Goal: Use online tool/utility: Utilize a website feature to perform a specific function

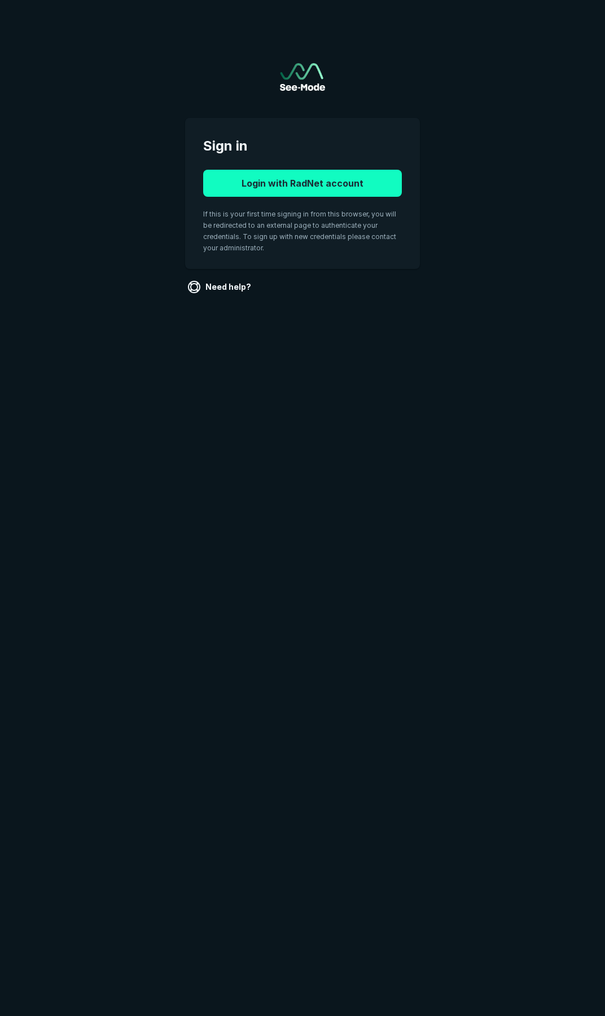
click at [303, 188] on button "Login with RadNet account" at bounding box center [302, 183] width 199 height 27
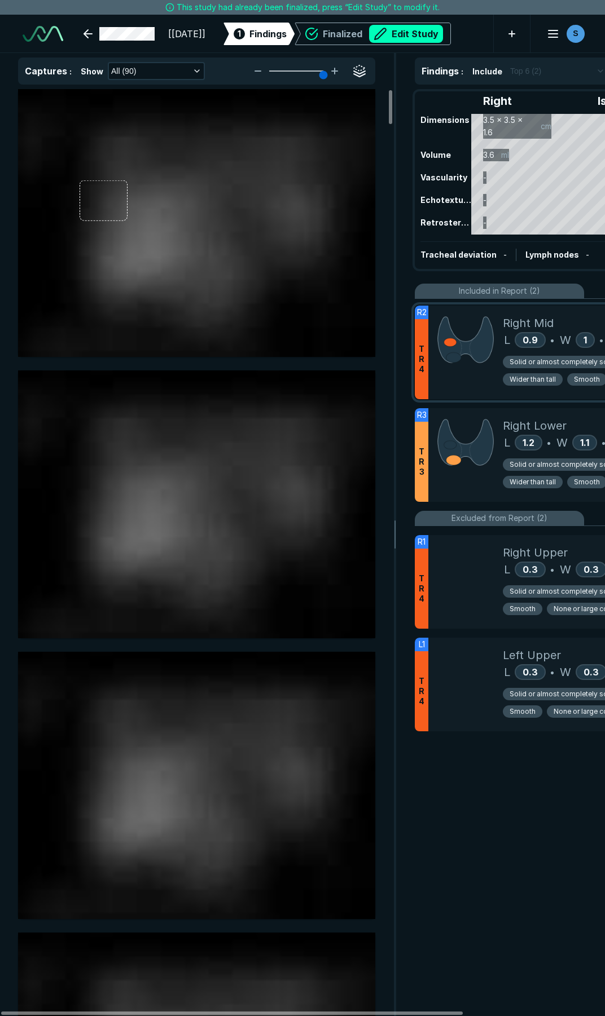
scroll to position [5761, 4171]
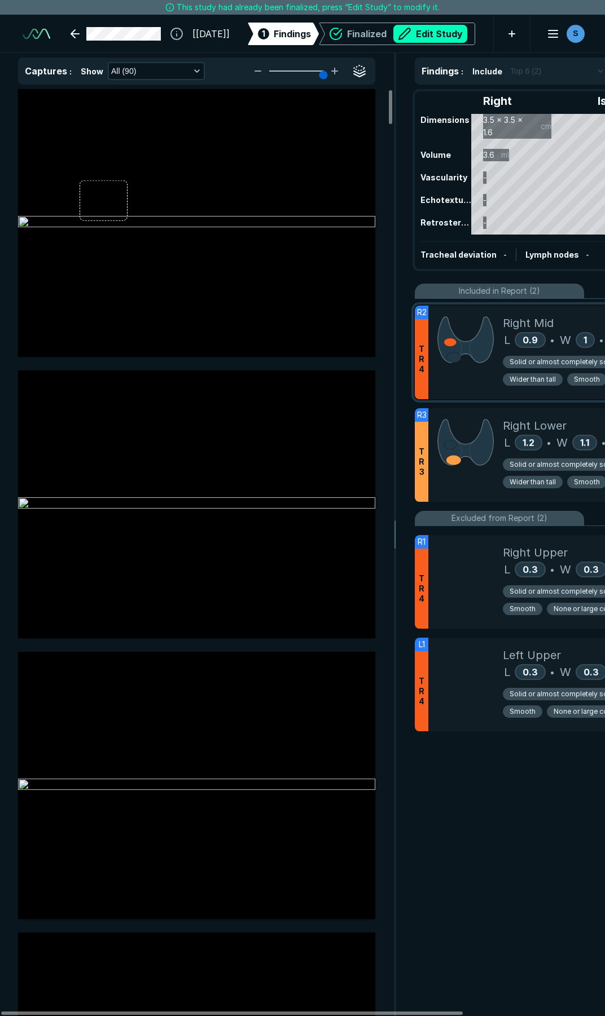
click at [451, 382] on div at bounding box center [465, 353] width 74 height 94
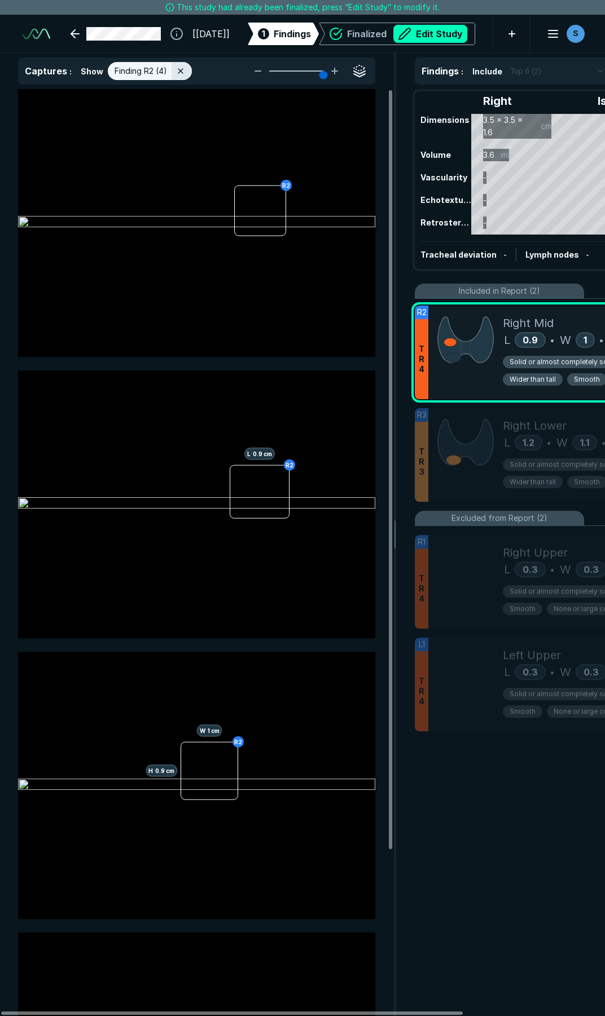
scroll to position [5499, 3039]
click at [479, 386] on div at bounding box center [465, 353] width 74 height 94
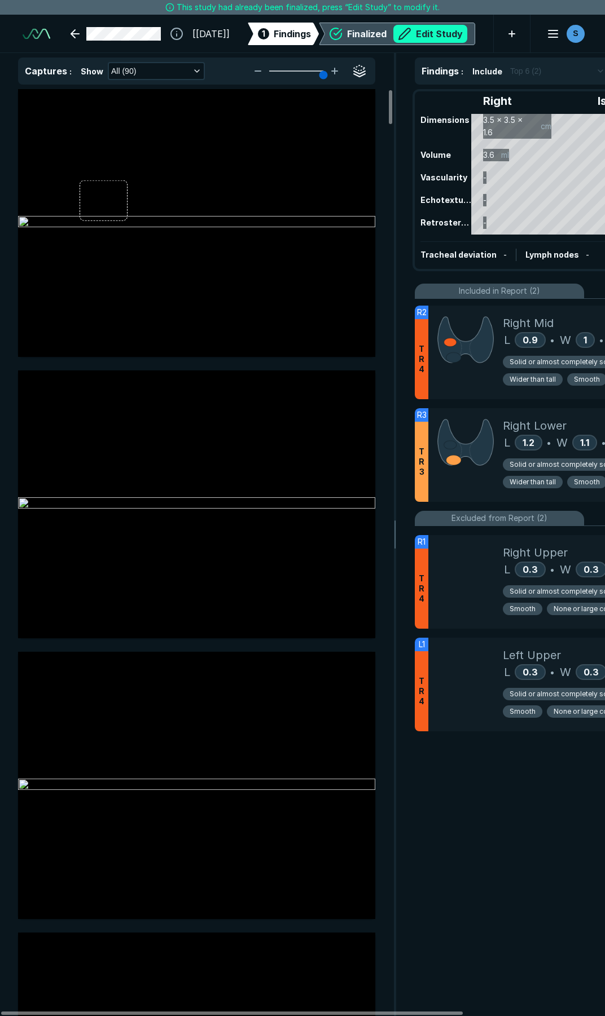
click at [410, 33] on button "Edit Study" at bounding box center [430, 34] width 74 height 18
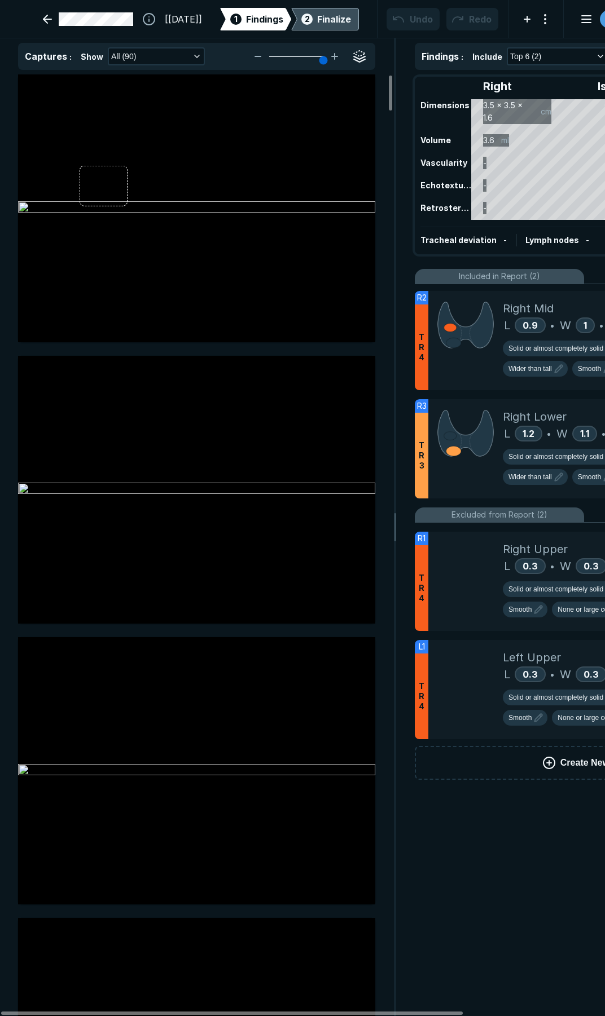
scroll to position [5827, 4171]
click at [471, 380] on div at bounding box center [465, 340] width 74 height 99
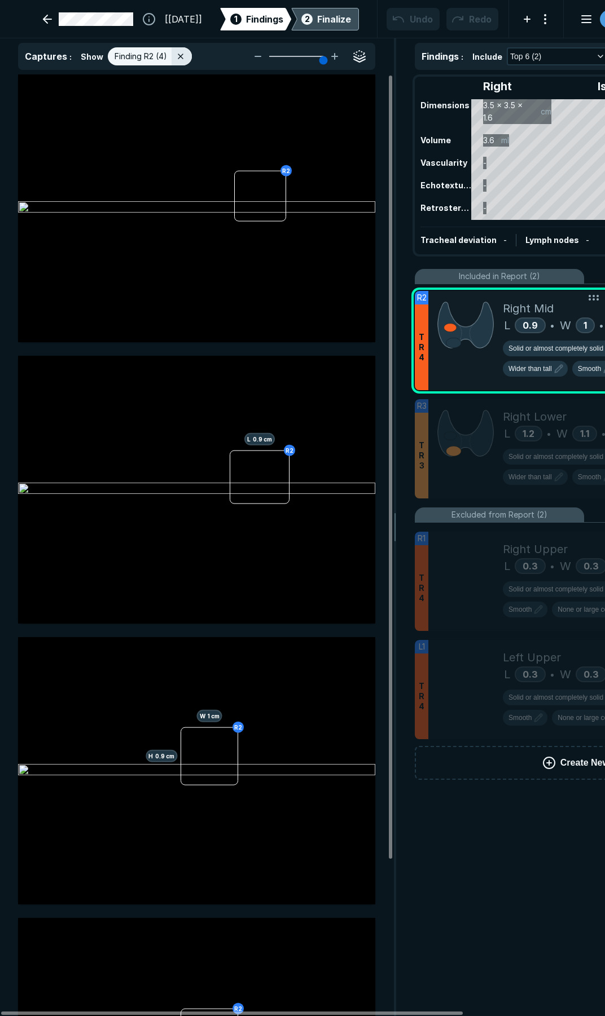
scroll to position [5565, 3039]
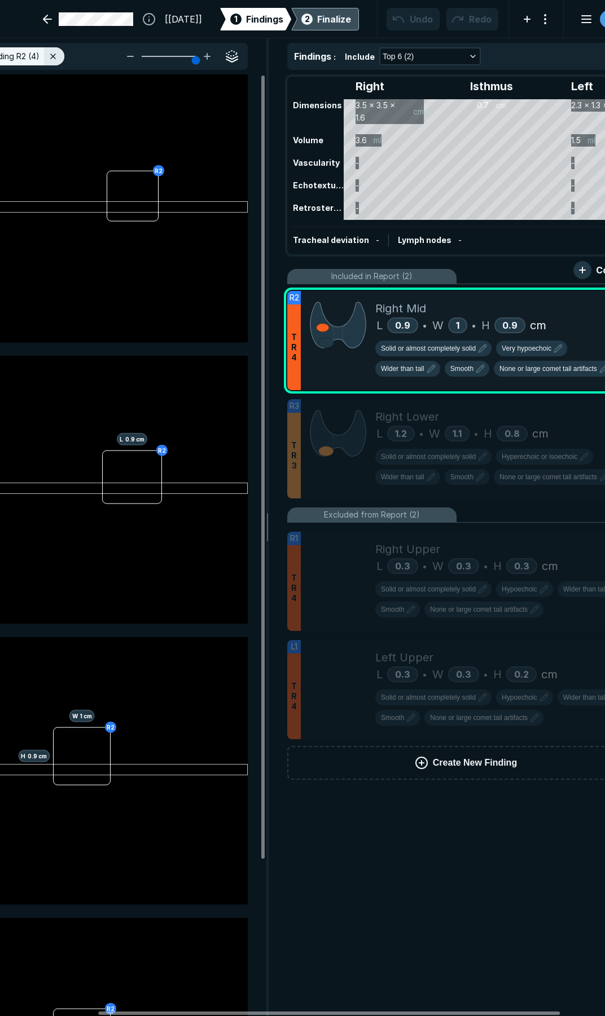
drag, startPoint x: 413, startPoint y: 1014, endPoint x: 510, endPoint y: 1004, distance: 98.1
click at [510, 1012] on div at bounding box center [328, 1013] width 461 height 3
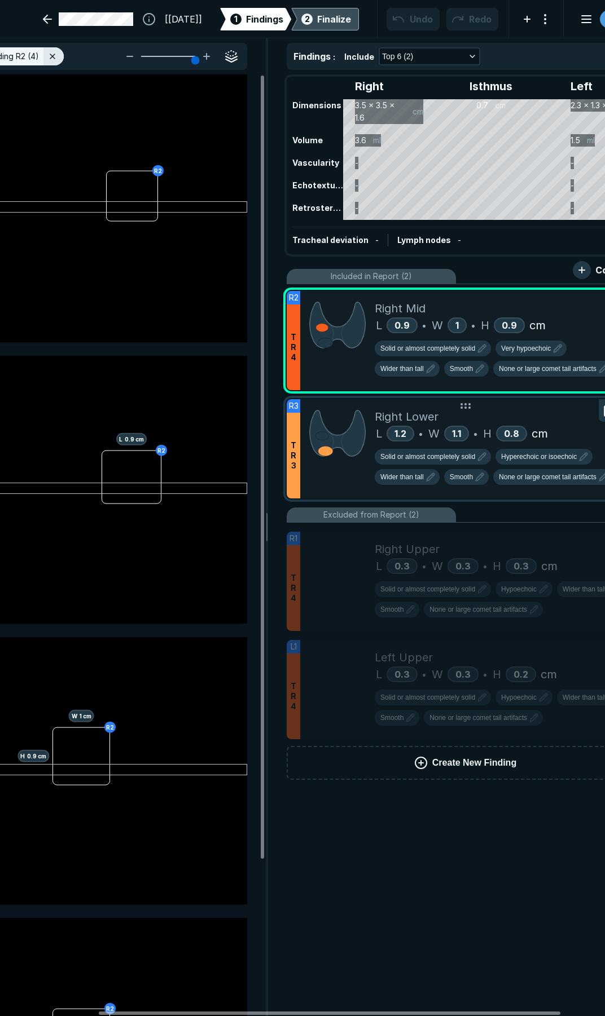
click at [340, 494] on div at bounding box center [337, 448] width 74 height 99
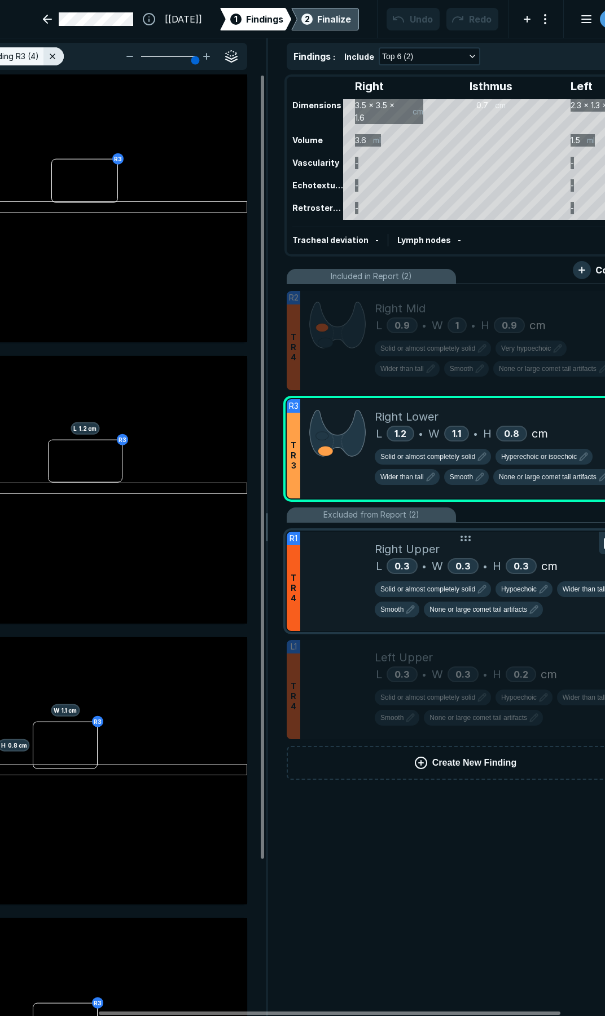
click at [339, 593] on div at bounding box center [337, 581] width 74 height 99
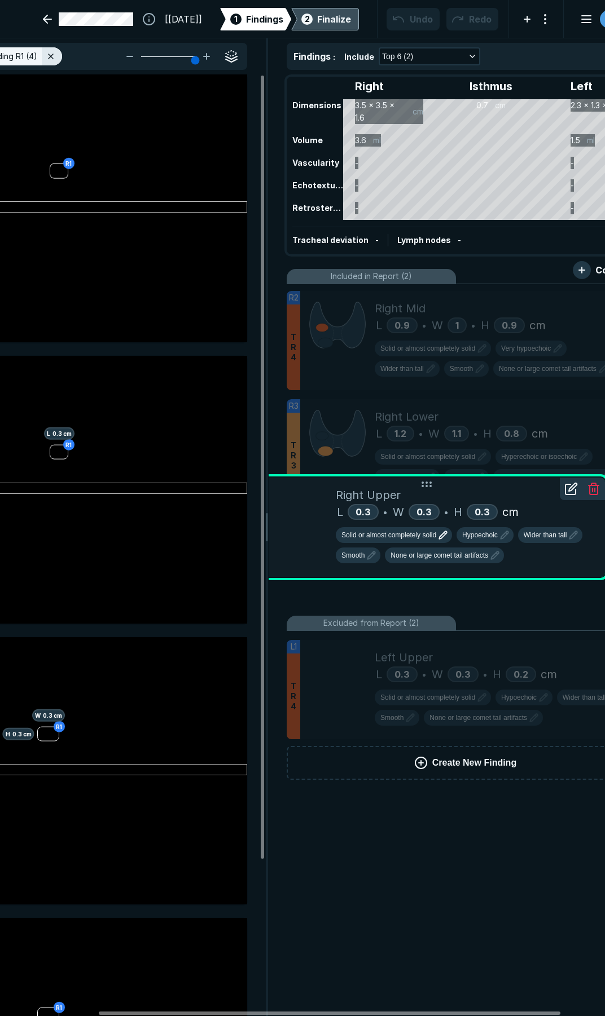
drag, startPoint x: 341, startPoint y: 586, endPoint x: 351, endPoint y: 532, distance: 55.1
click at [351, 532] on div "R1 T R 4 Right Upper L 0.3 • W 0.3 • H 0.3 cm Solid or almost completely solid …" at bounding box center [426, 527] width 357 height 99
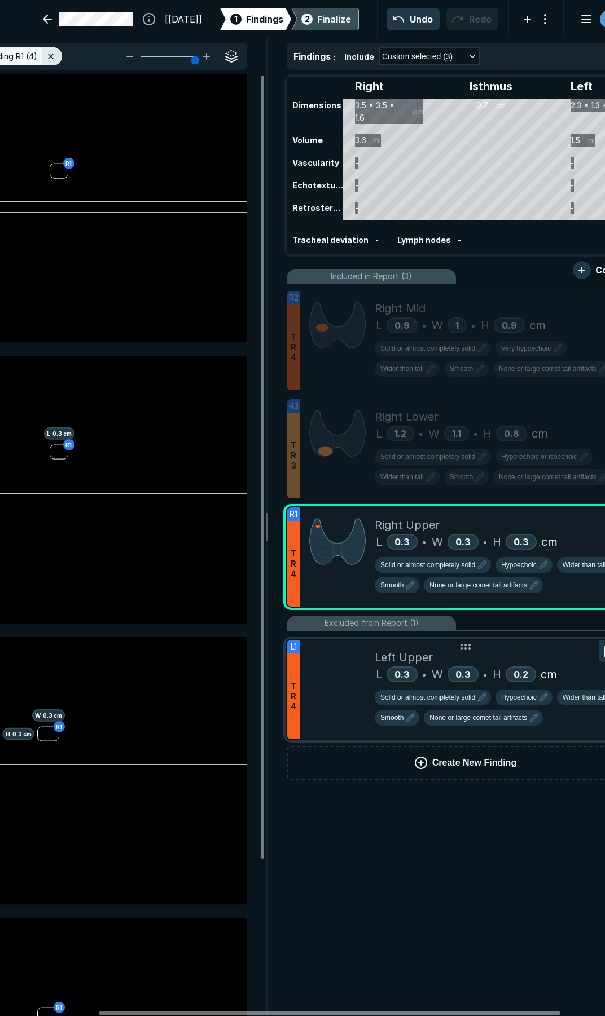
click at [357, 685] on div at bounding box center [337, 689] width 74 height 99
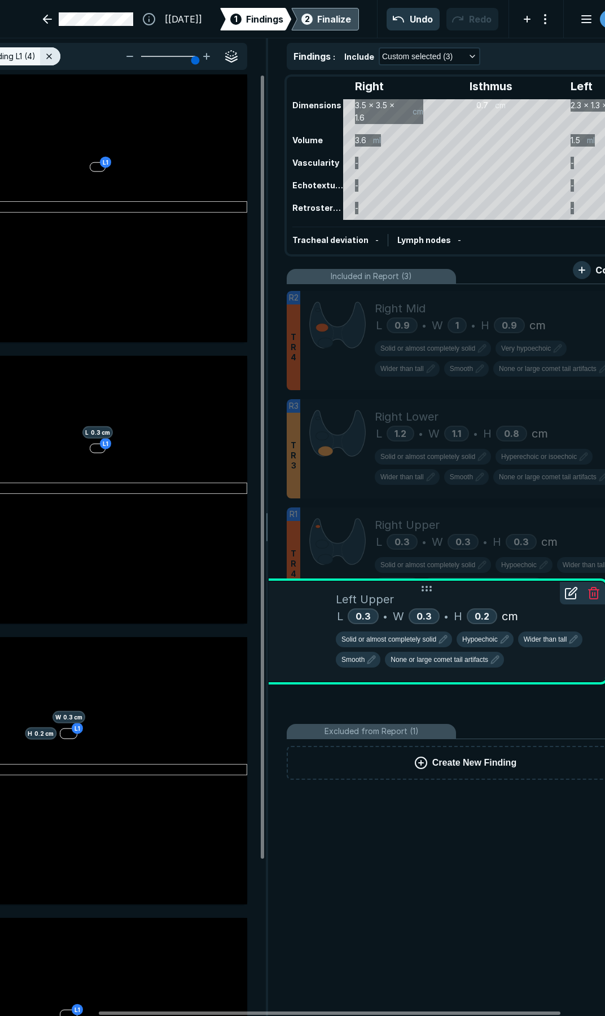
drag, startPoint x: 358, startPoint y: 707, endPoint x: 363, endPoint y: 649, distance: 58.3
click at [363, 649] on div "L1 T R 4 Left Upper L 0.3 • W 0.3 • H 0.2 cm Solid or almost completely solid H…" at bounding box center [426, 631] width 357 height 99
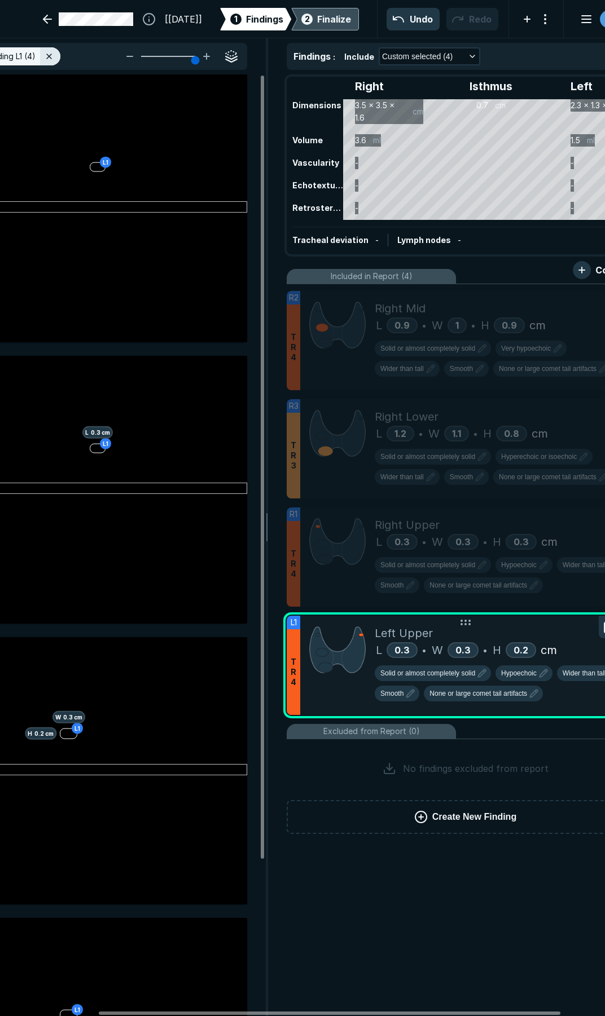
scroll to position [4916, 3039]
click at [325, 21] on div "Finalize" at bounding box center [334, 19] width 34 height 14
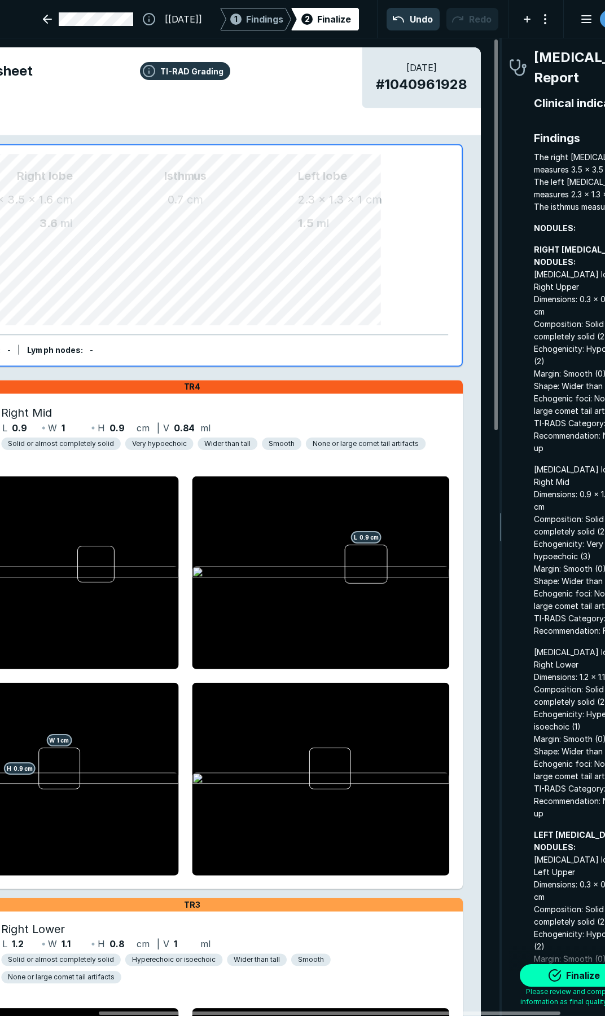
scroll to position [5786, 2039]
click at [583, 975] on button "Finalize" at bounding box center [575, 976] width 113 height 23
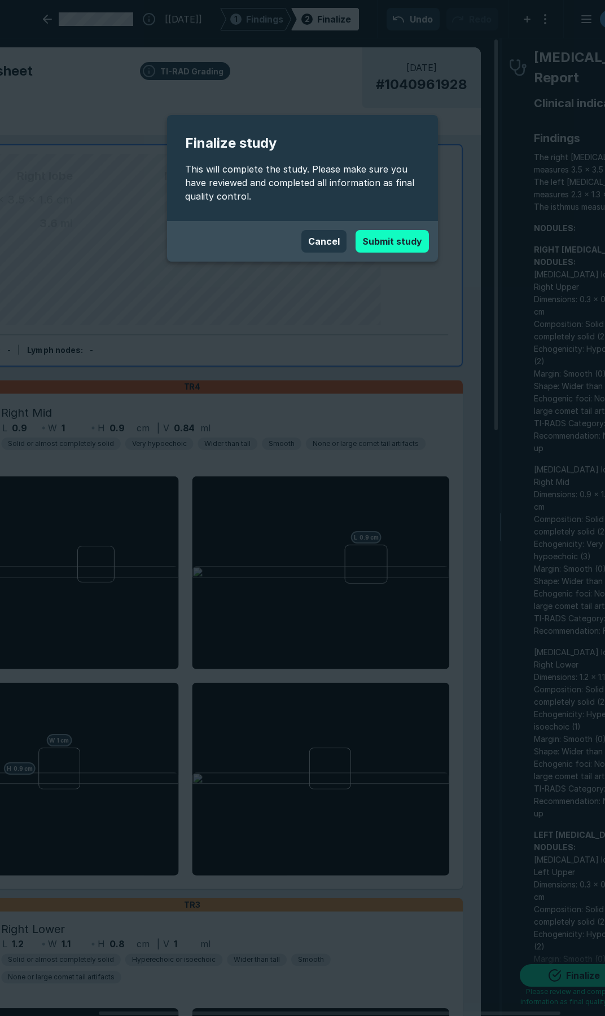
click at [364, 238] on button "Submit study" at bounding box center [391, 241] width 73 height 23
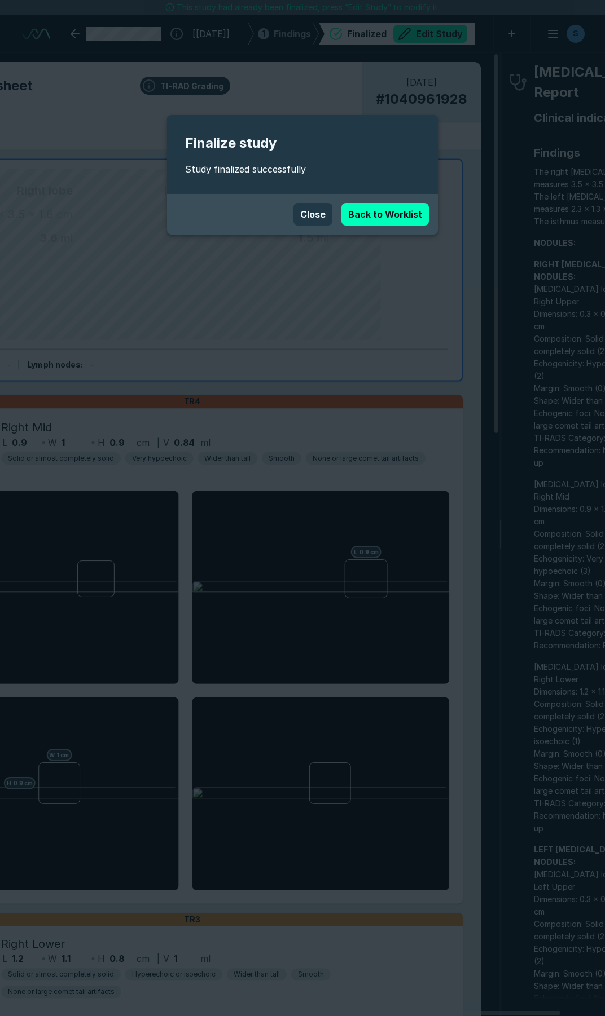
scroll to position [5761, 4171]
click at [312, 218] on button "Close" at bounding box center [312, 214] width 39 height 23
